Goal: Transaction & Acquisition: Book appointment/travel/reservation

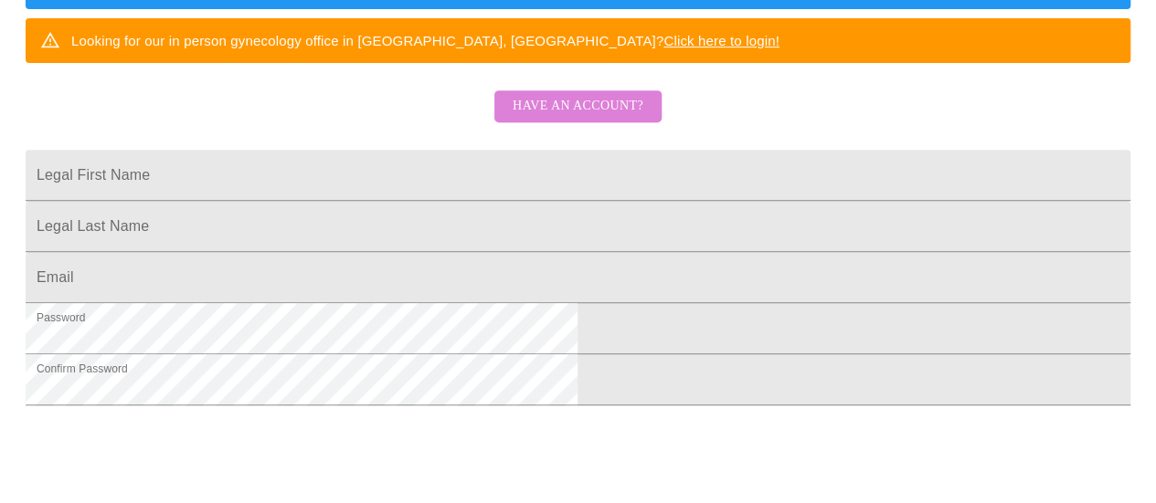
click at [584, 118] on span "Have an account?" at bounding box center [577, 106] width 131 height 23
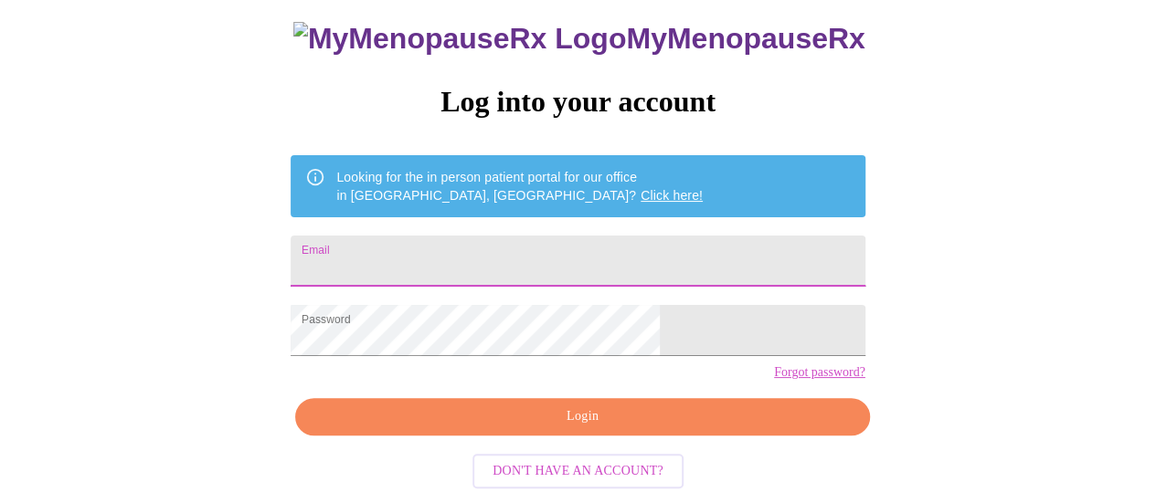
click at [504, 236] on input "Email" at bounding box center [577, 261] width 574 height 51
type input "melissaannmcdonald@gmail.com"
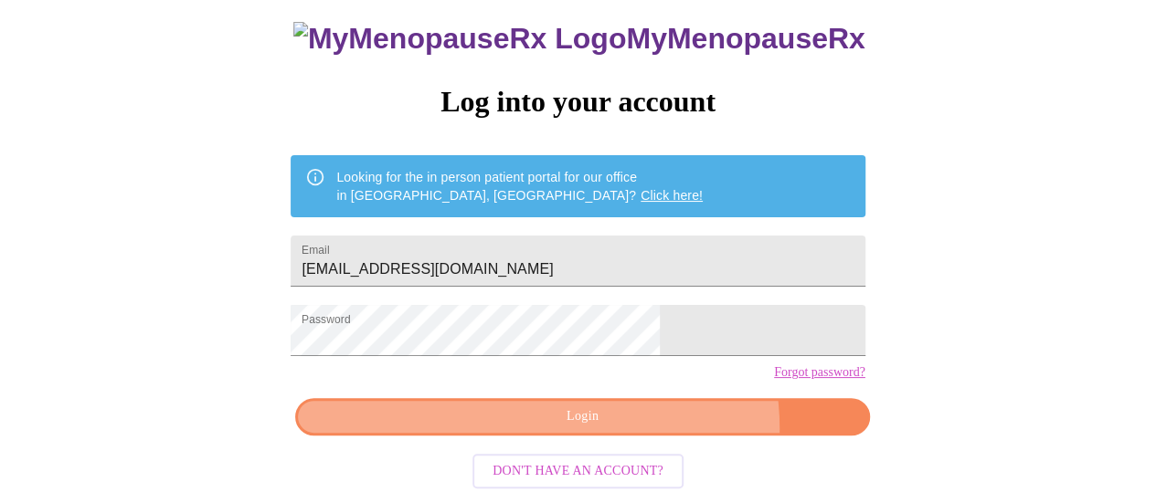
click at [639, 435] on button "Login" at bounding box center [582, 416] width 574 height 37
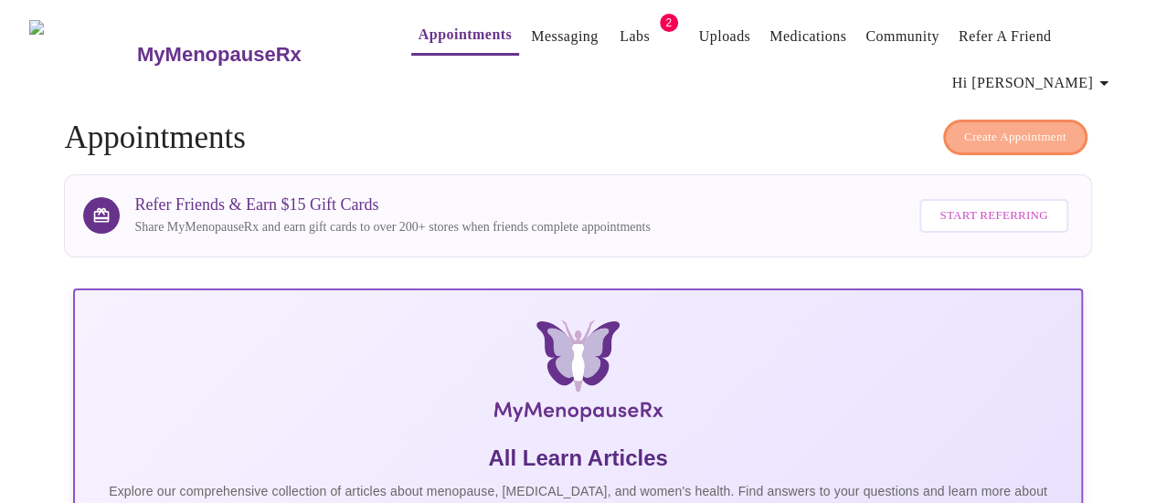
click at [970, 141] on button "Create Appointment" at bounding box center [1015, 138] width 144 height 36
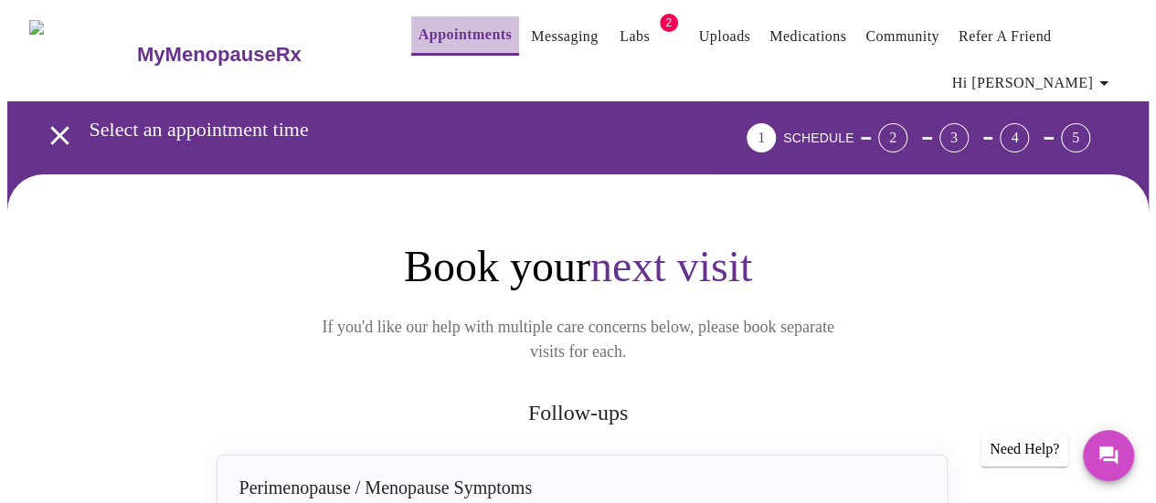
click at [418, 30] on link "Appointments" at bounding box center [464, 35] width 93 height 26
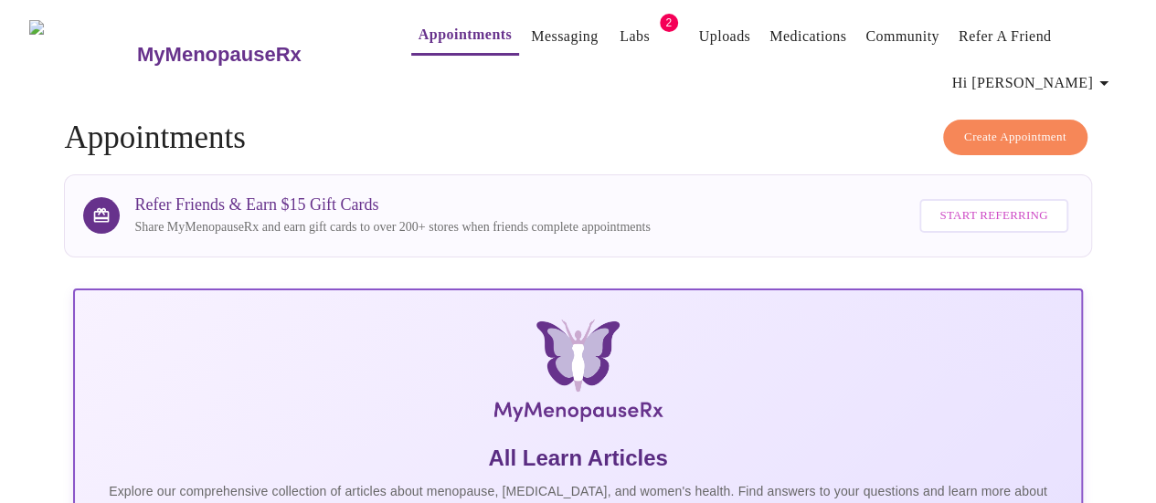
click at [1008, 137] on span "Create Appointment" at bounding box center [1015, 137] width 102 height 21
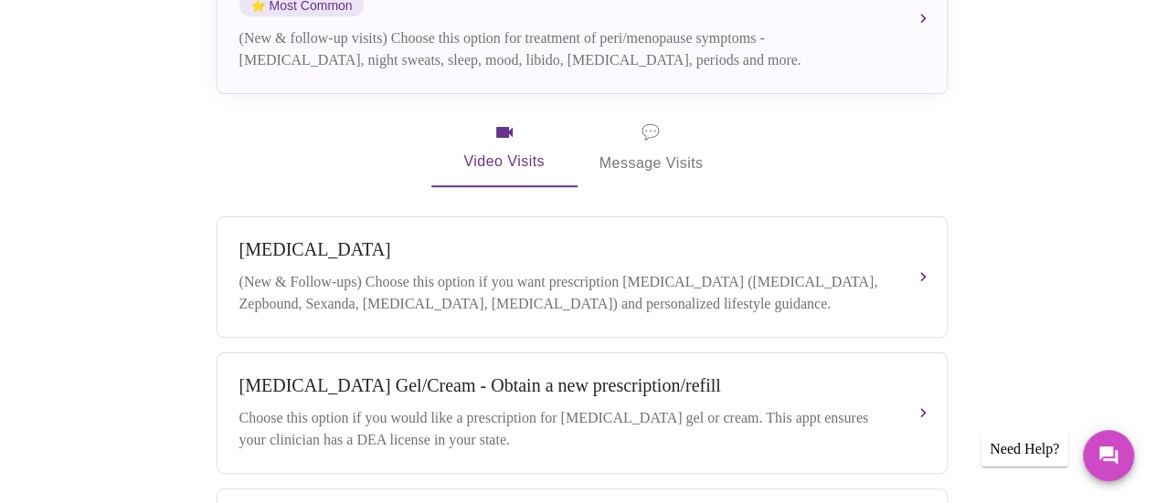
scroll to position [243, 0]
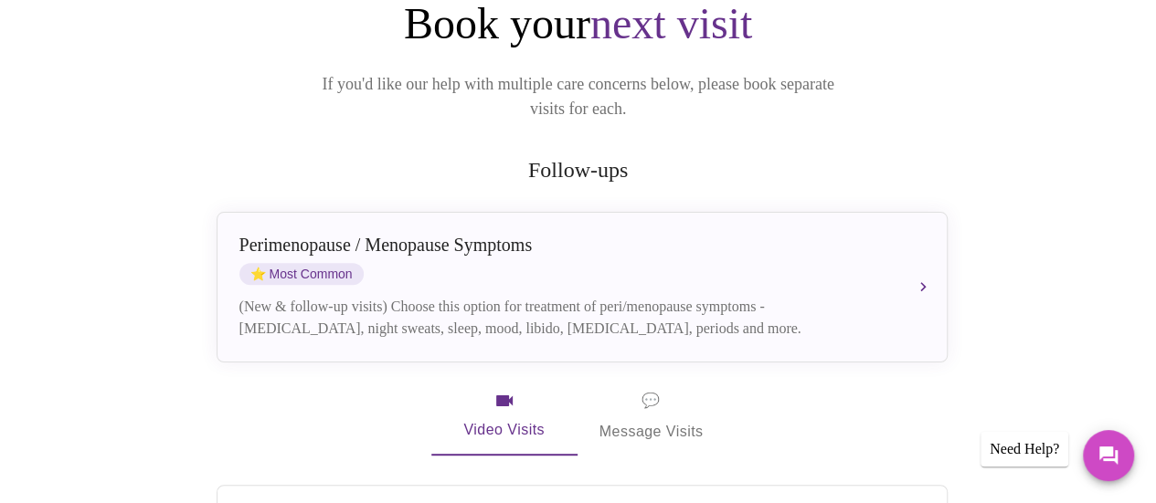
click at [377, 235] on div "Perimenopause / Menopause Symptoms" at bounding box center [563, 245] width 649 height 21
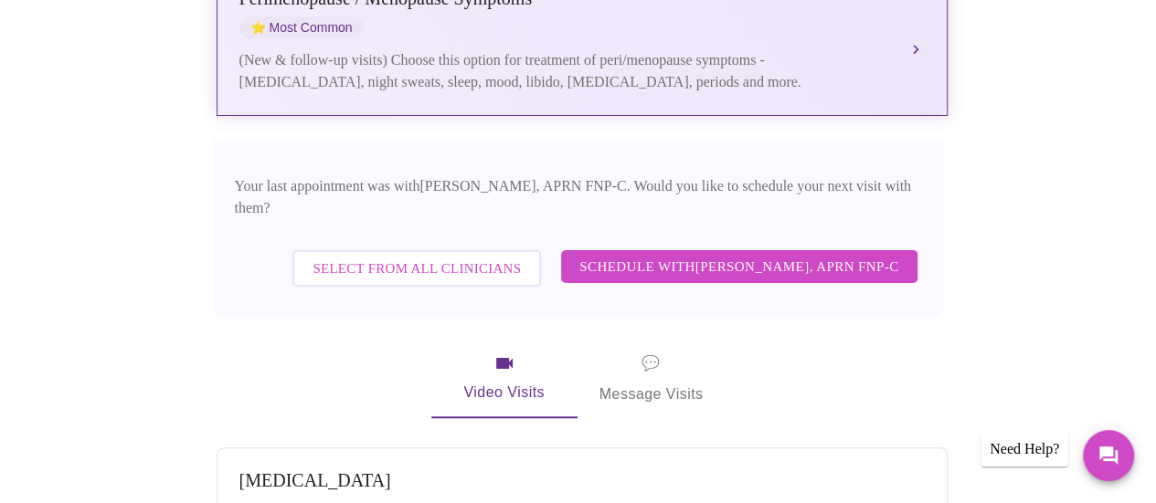
scroll to position [517, 0]
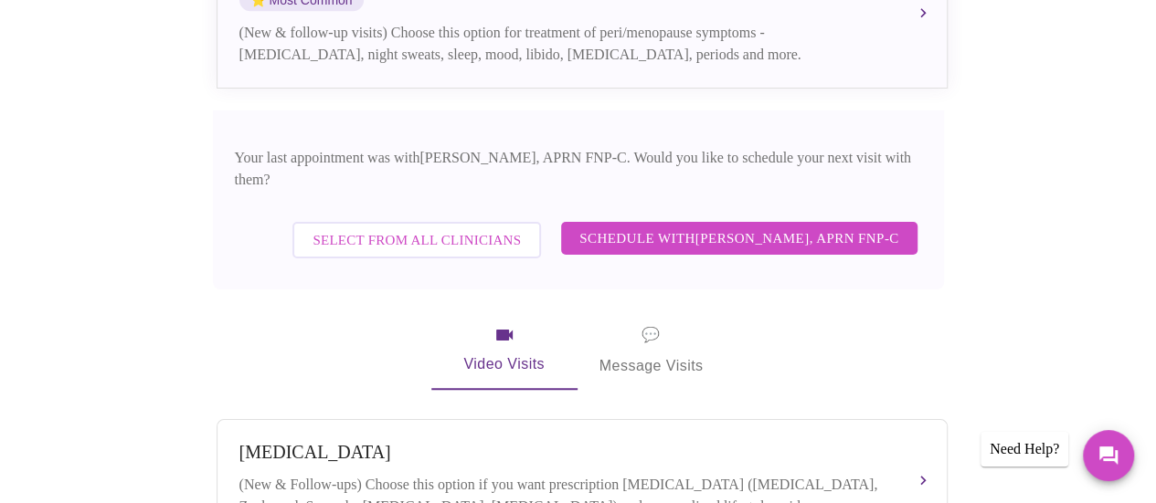
click at [758, 227] on span "Schedule with Kelly Perisin, APRN FNP-C" at bounding box center [738, 239] width 319 height 24
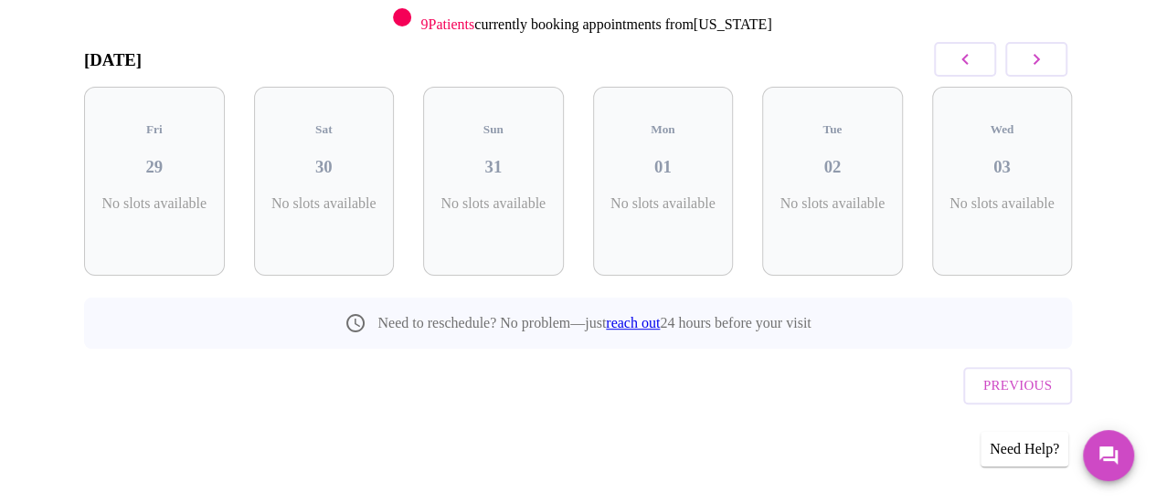
scroll to position [239, 0]
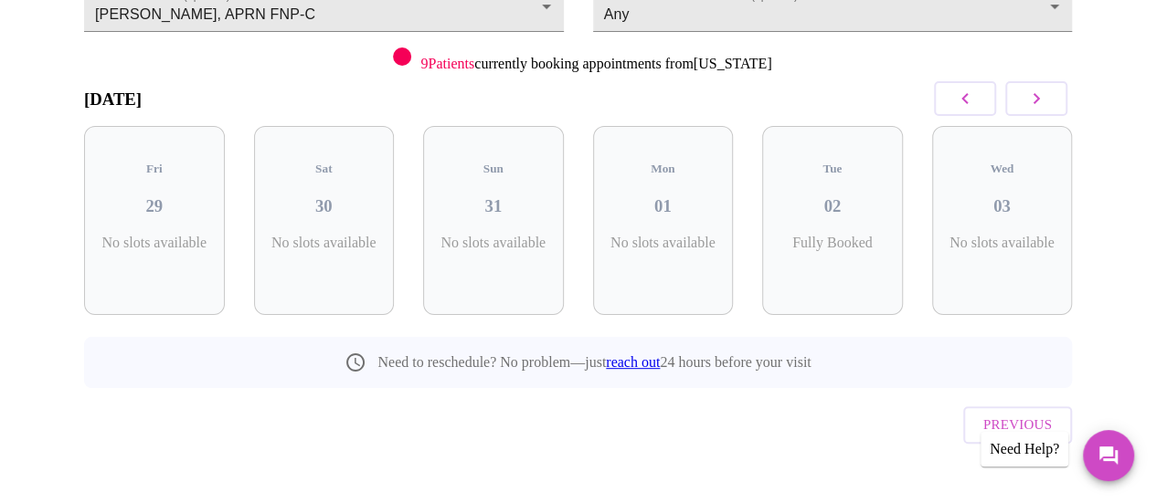
click at [1040, 105] on icon "button" at bounding box center [1036, 99] width 22 height 22
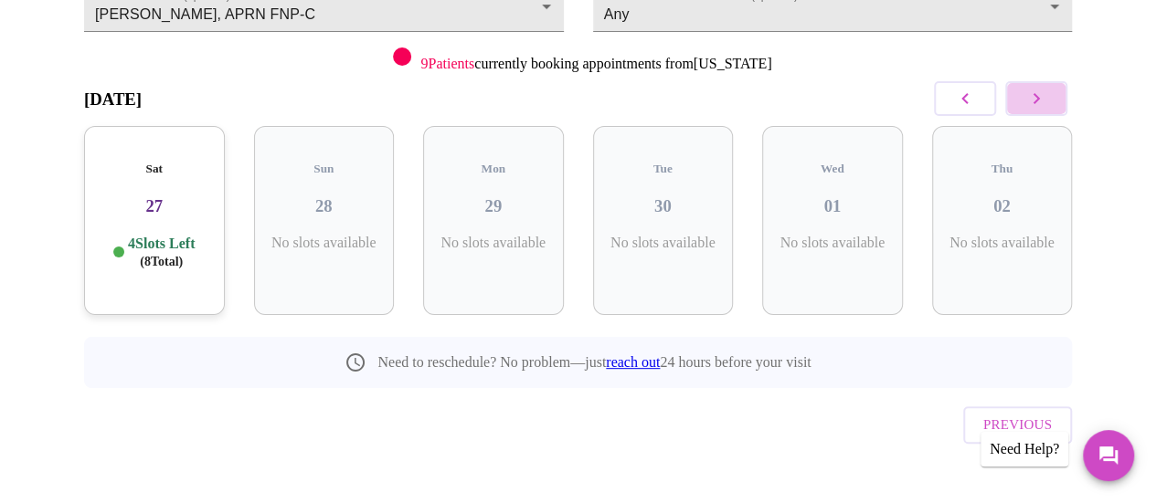
click at [1040, 105] on icon "button" at bounding box center [1036, 99] width 22 height 22
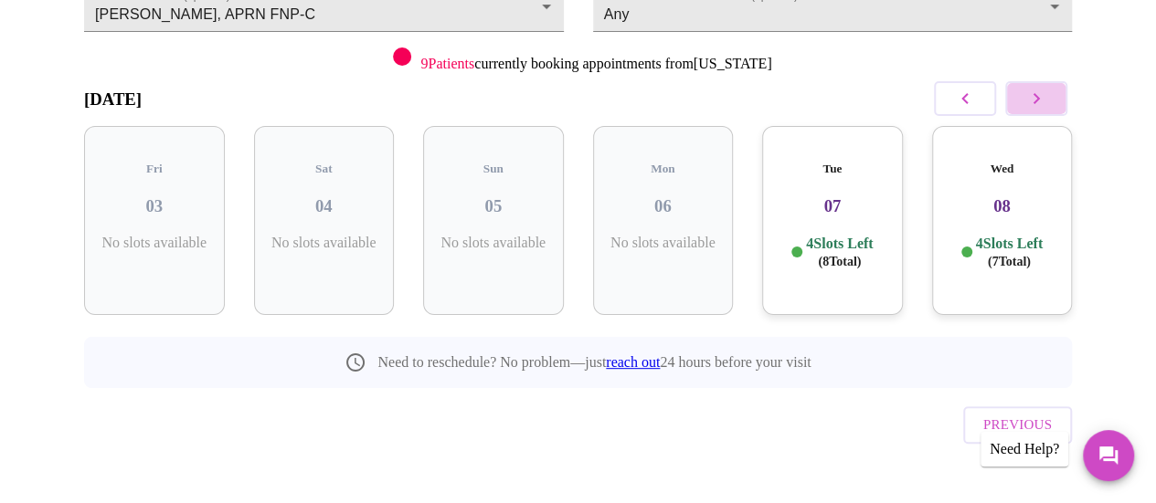
click at [1040, 105] on icon "button" at bounding box center [1036, 99] width 22 height 22
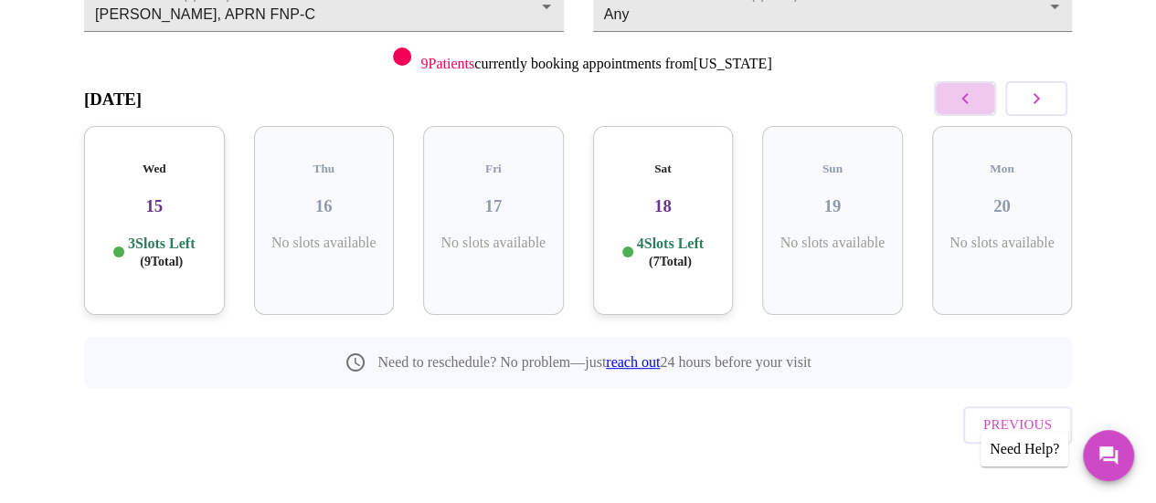
click at [960, 95] on icon "button" at bounding box center [965, 99] width 22 height 22
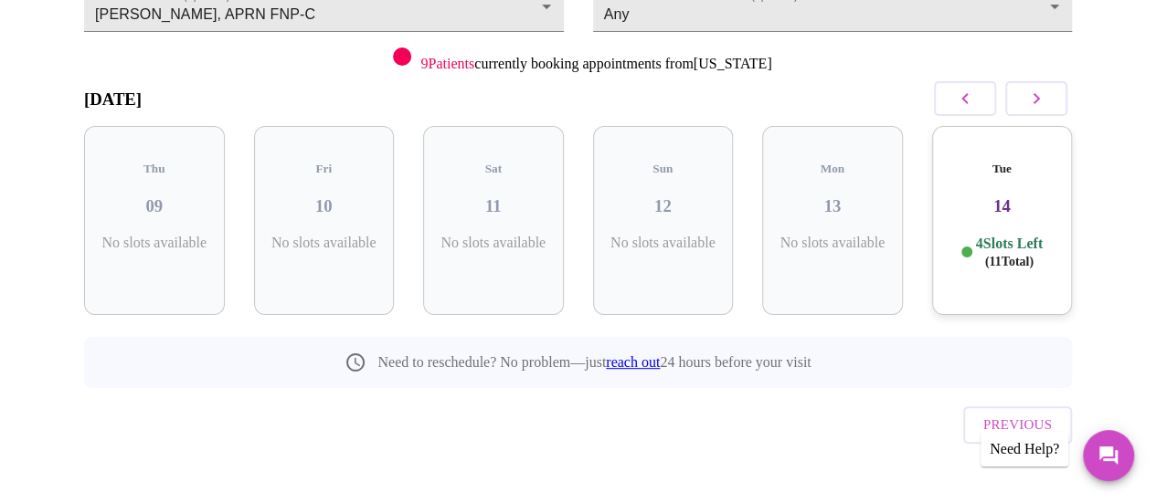
click at [1029, 204] on div "Tue 14 4 Slots Left ( 11 Total)" at bounding box center [1002, 220] width 141 height 189
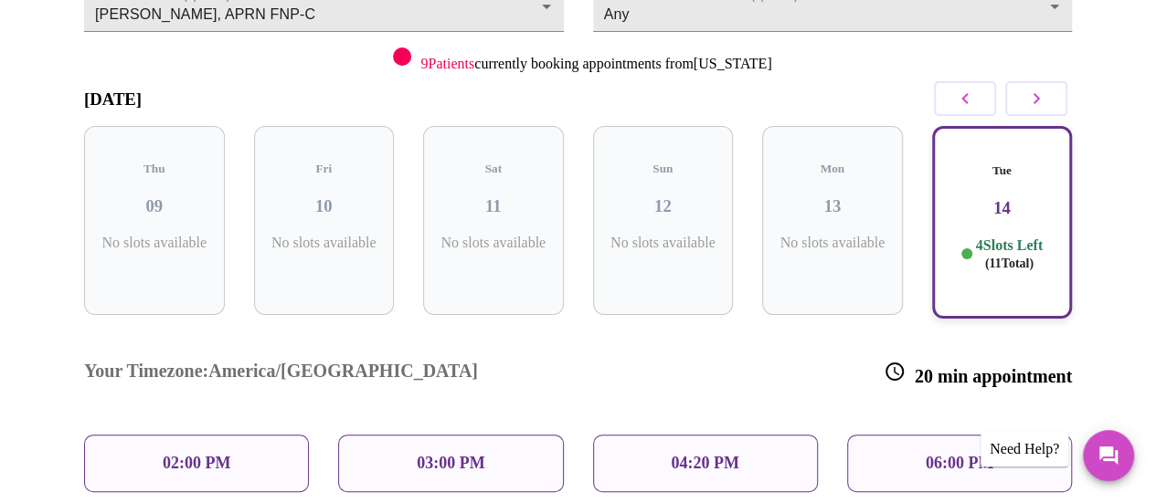
click at [210, 454] on p "02:00 PM" at bounding box center [197, 463] width 68 height 19
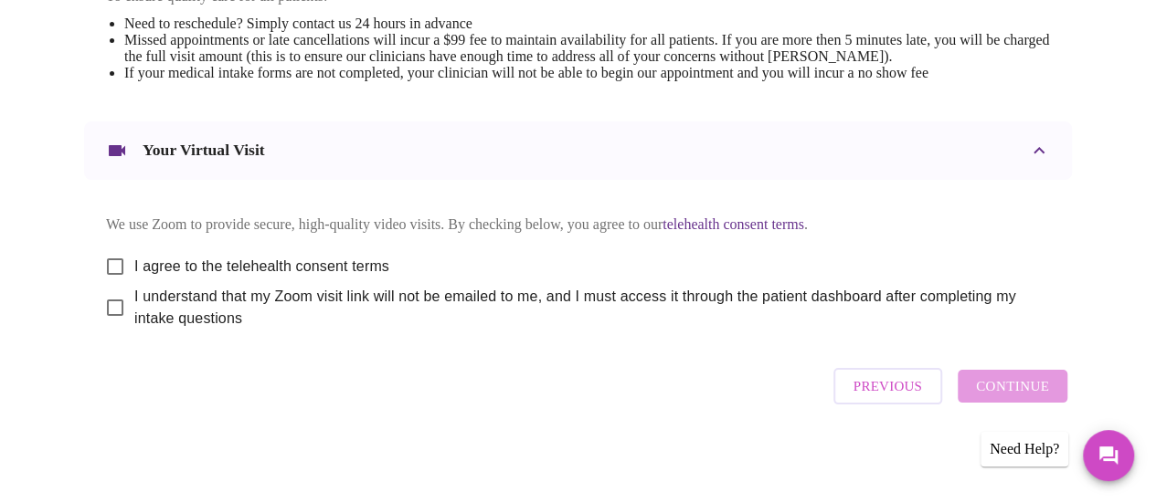
scroll to position [851, 0]
click at [102, 253] on input "I agree to the telehealth consent terms" at bounding box center [115, 267] width 38 height 38
checkbox input "true"
click at [112, 309] on input "I understand that my Zoom visit link will not be emailed to me, and I must acce…" at bounding box center [115, 308] width 38 height 38
checkbox input "true"
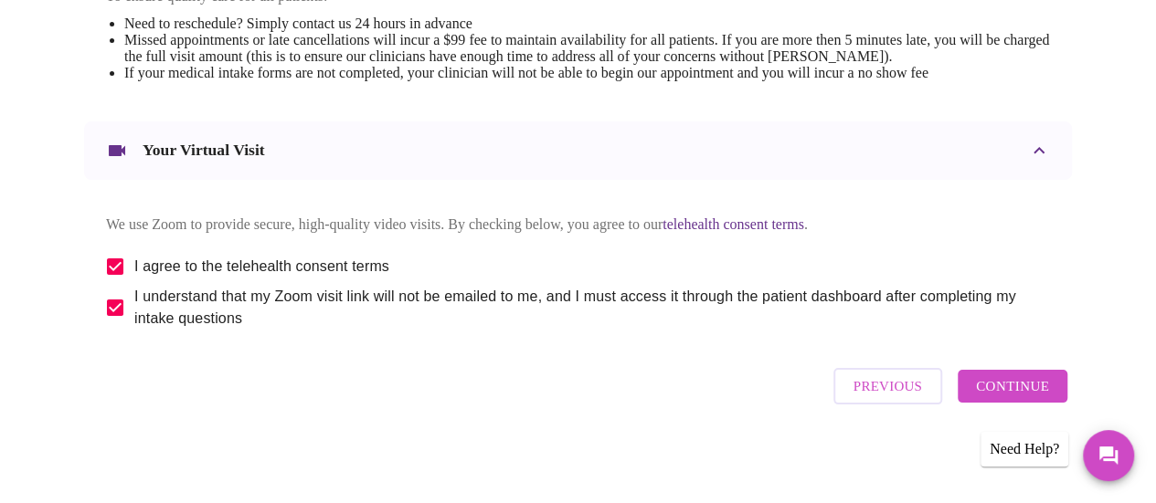
click at [1032, 395] on span "Continue" at bounding box center [1012, 387] width 73 height 24
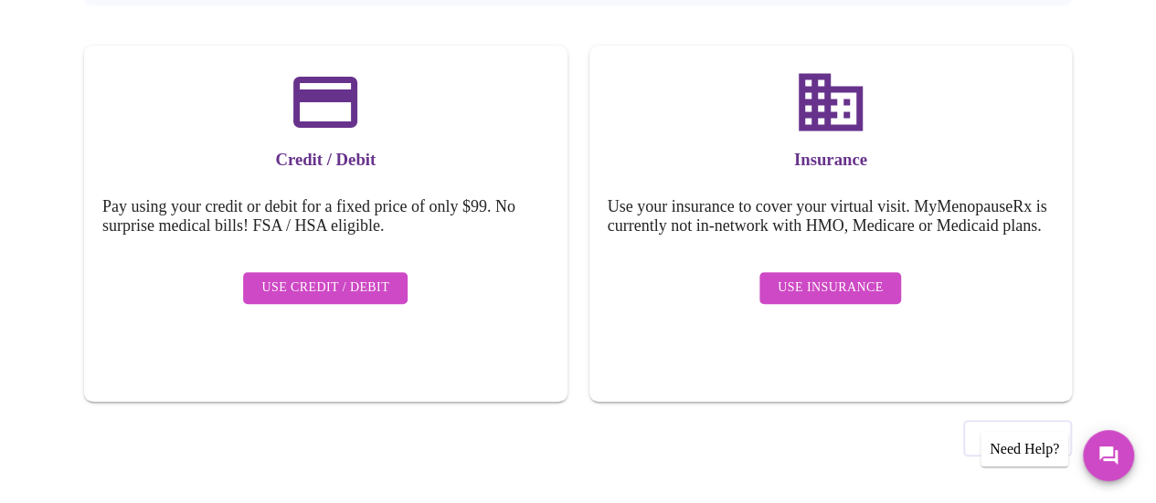
click at [815, 284] on span "Use Insurance" at bounding box center [829, 288] width 105 height 23
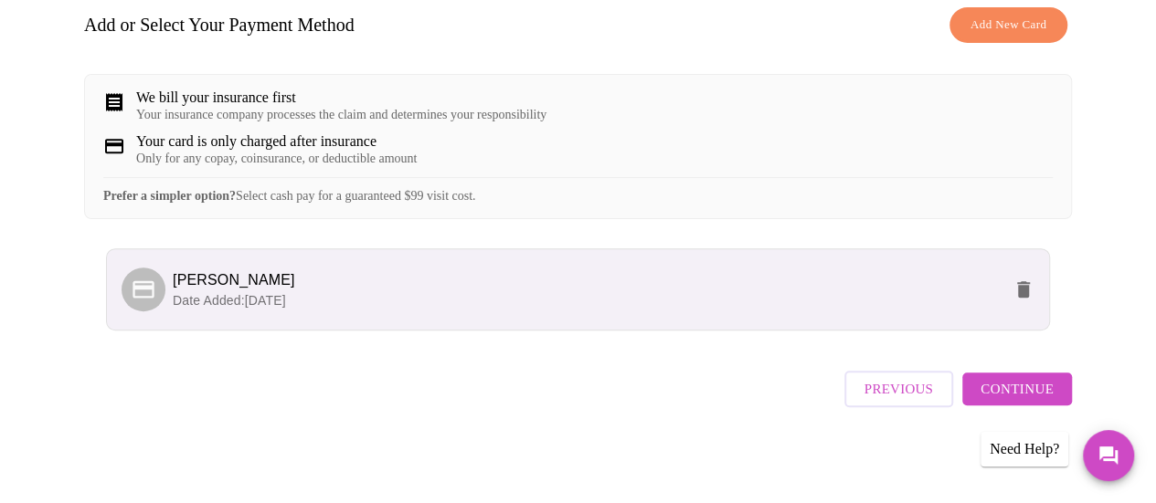
scroll to position [314, 0]
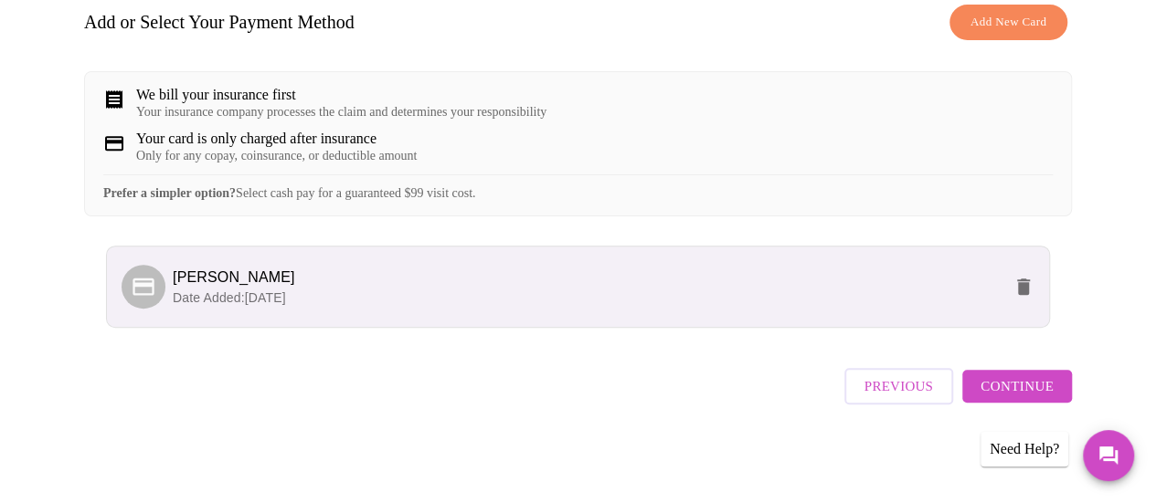
click at [1053, 386] on span "Continue" at bounding box center [1016, 387] width 73 height 24
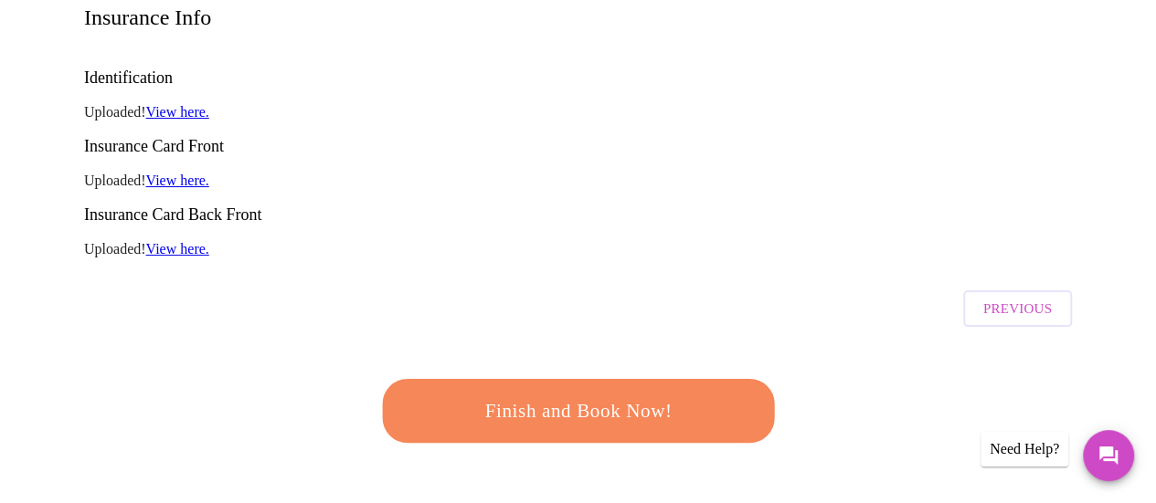
click at [607, 395] on span "Finish and Book Now!" at bounding box center [578, 412] width 338 height 34
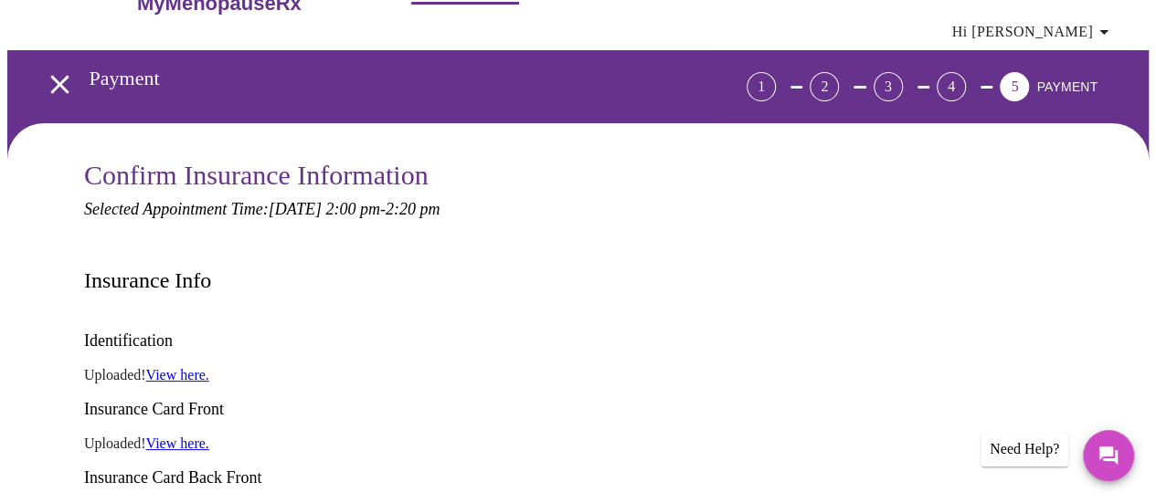
scroll to position [40, 0]
